Goal: Task Accomplishment & Management: Use online tool/utility

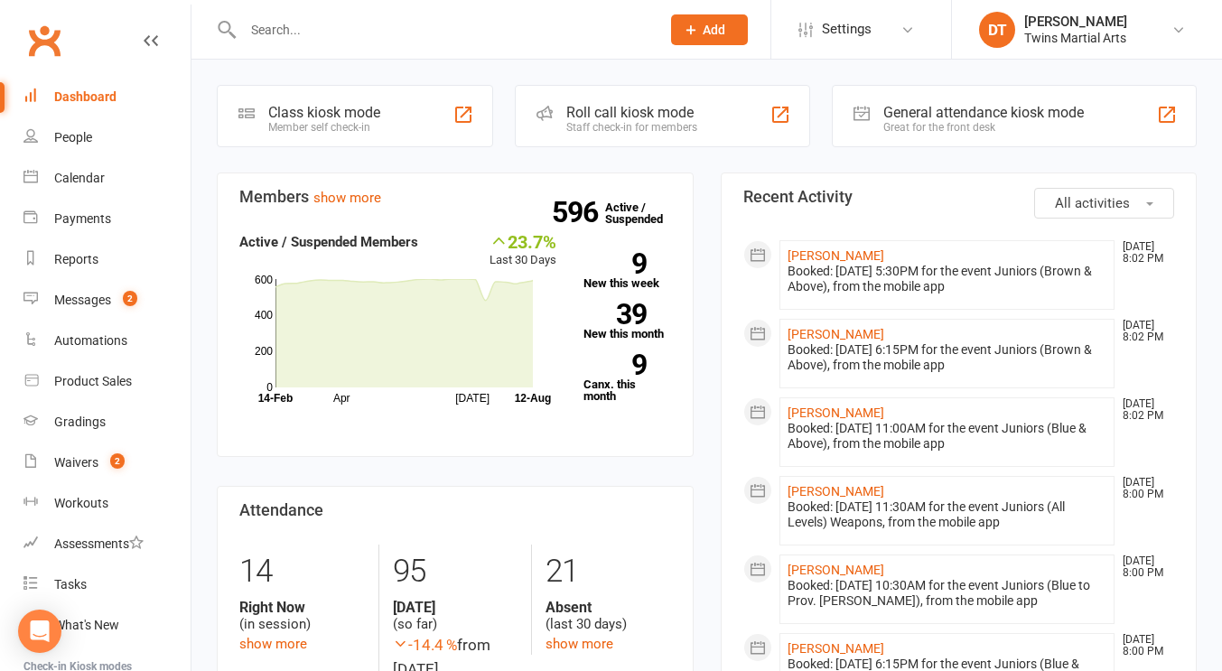
click at [616, 124] on div "Staff check-in for members" at bounding box center [631, 127] width 131 height 13
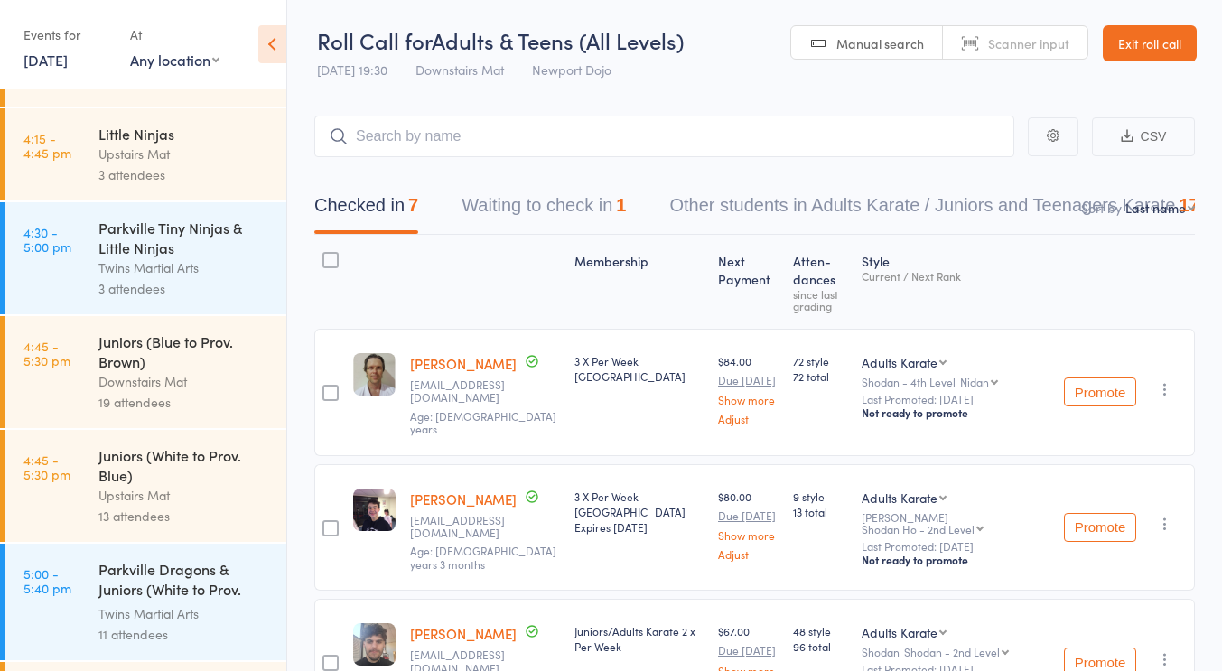
scroll to position [73, 0]
click at [195, 266] on div "Twins Martial Arts" at bounding box center [184, 268] width 172 height 21
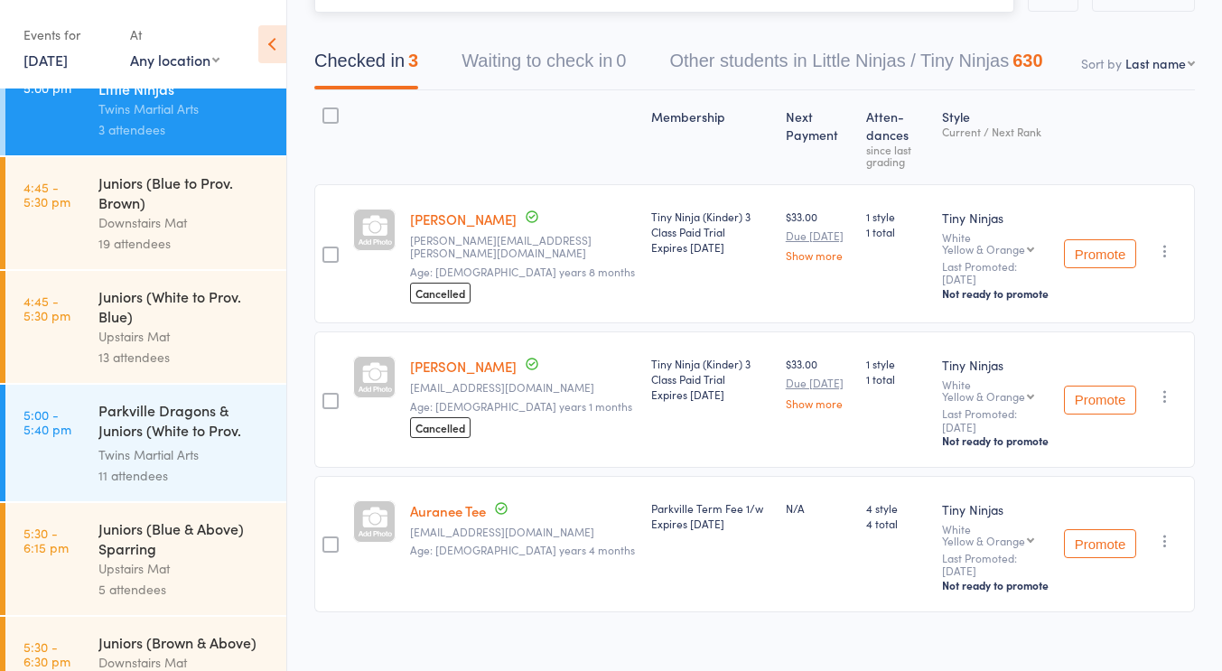
scroll to position [292, 0]
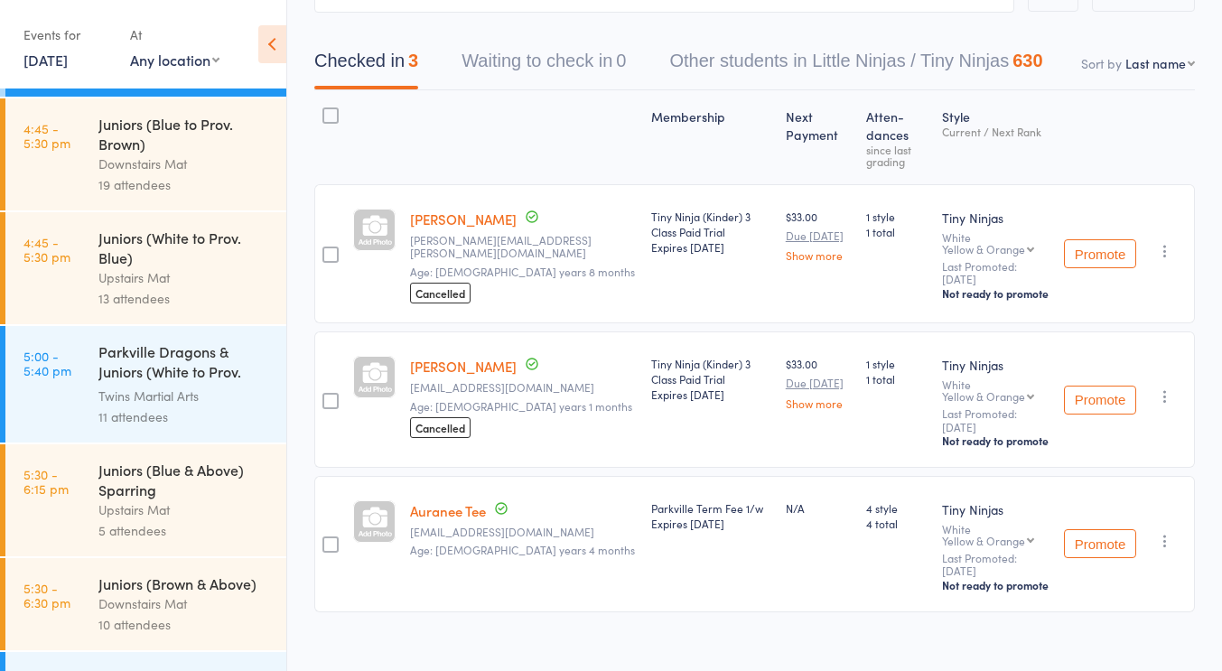
click at [179, 398] on div "Twins Martial Arts" at bounding box center [184, 396] width 172 height 21
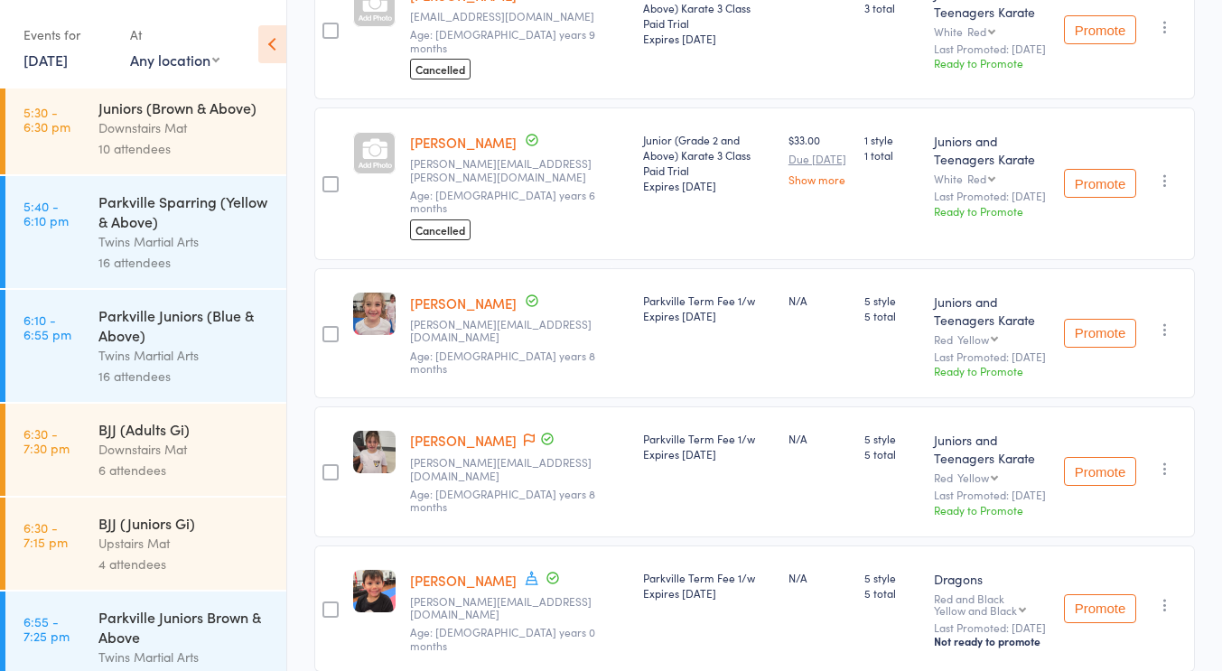
scroll to position [925, 0]
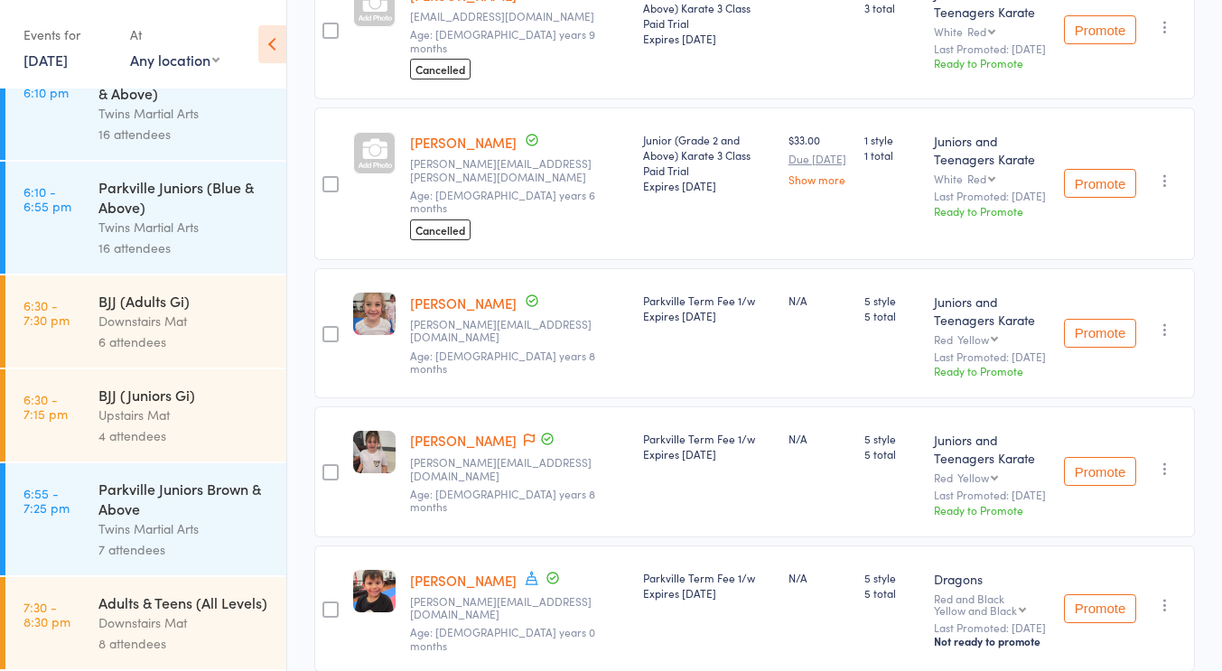
click at [188, 311] on div "Downstairs Mat" at bounding box center [184, 321] width 172 height 21
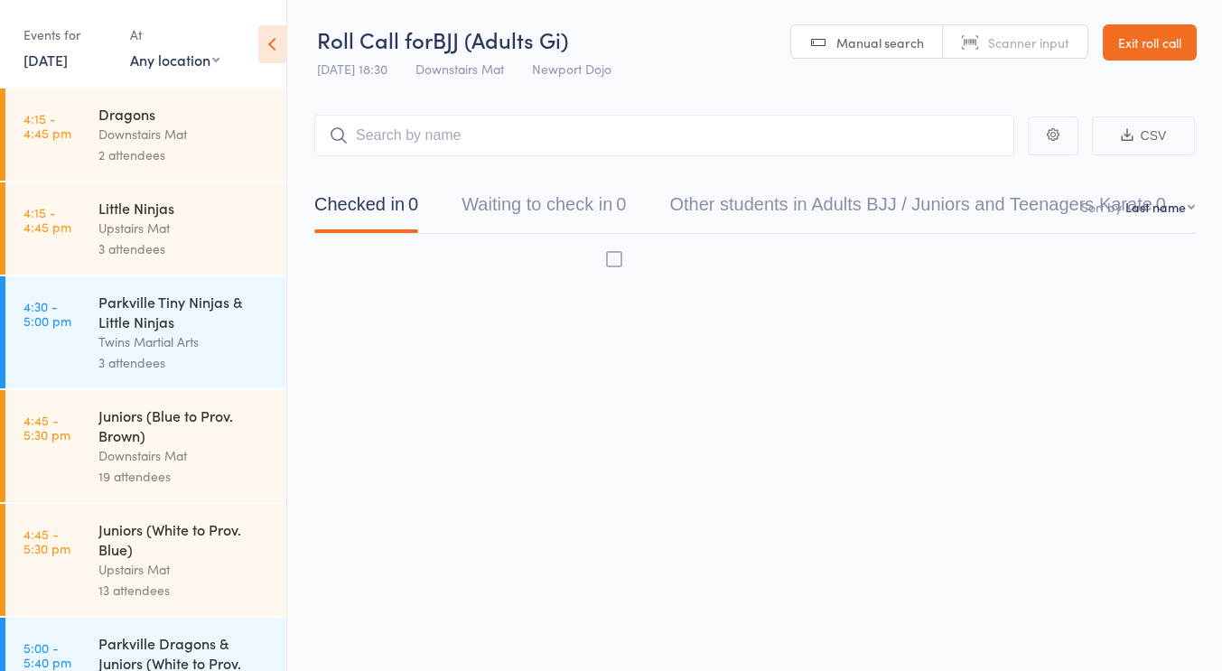
scroll to position [1, 0]
